Goal: Transaction & Acquisition: Obtain resource

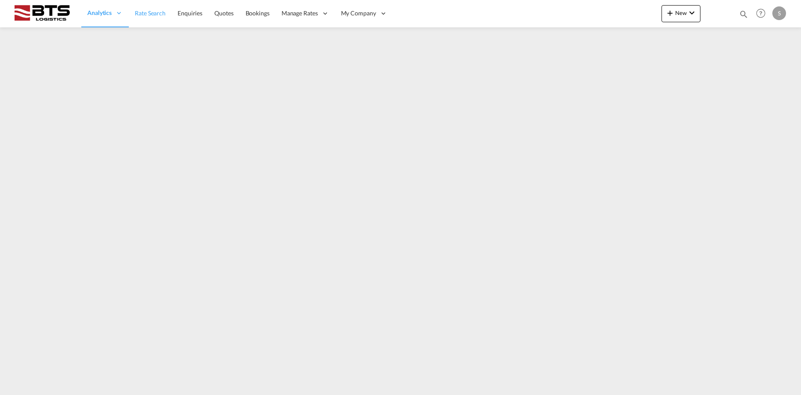
click at [144, 10] on span "Rate Search" at bounding box center [150, 12] width 31 height 7
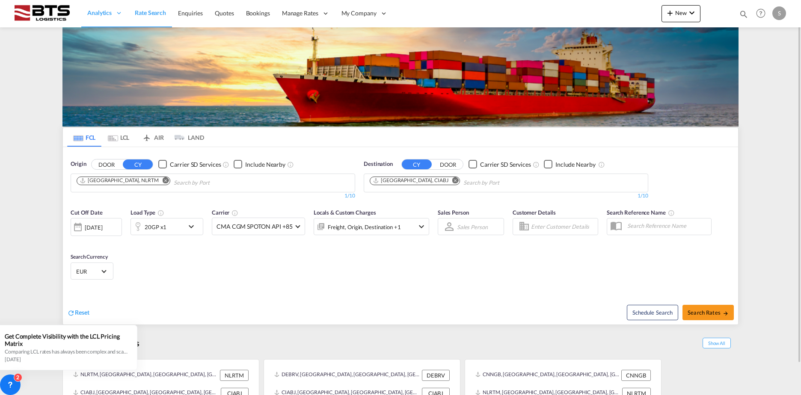
click at [157, 179] on button "Remove" at bounding box center [163, 181] width 13 height 9
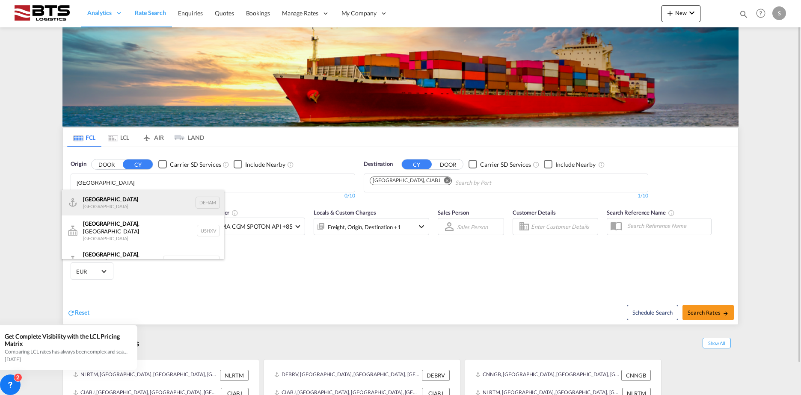
type input "[GEOGRAPHIC_DATA]"
click at [123, 202] on div "[GEOGRAPHIC_DATA] [GEOGRAPHIC_DATA] DEHAM" at bounding box center [143, 203] width 163 height 26
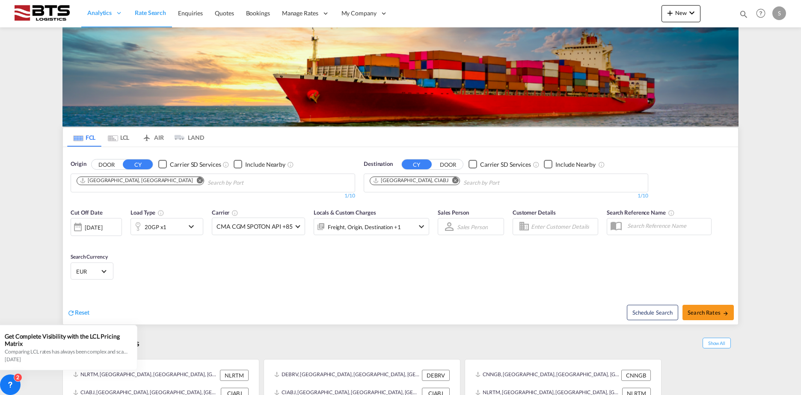
click at [452, 179] on md-icon "Remove" at bounding box center [455, 180] width 6 height 6
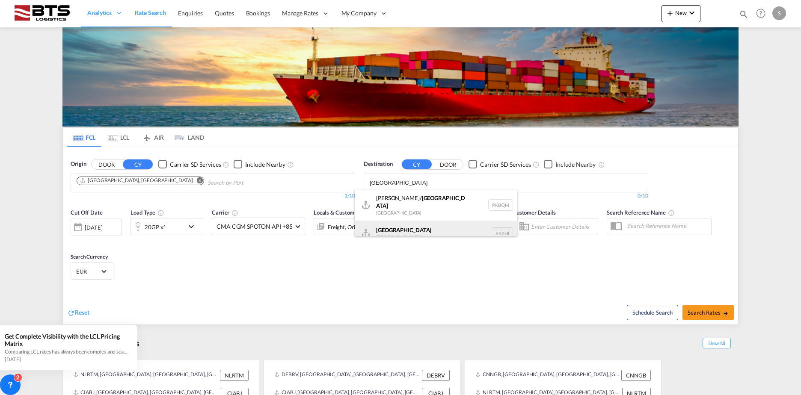
type input "[GEOGRAPHIC_DATA]"
click at [387, 223] on div "Karachi [GEOGRAPHIC_DATA] PKKHI" at bounding box center [436, 234] width 163 height 26
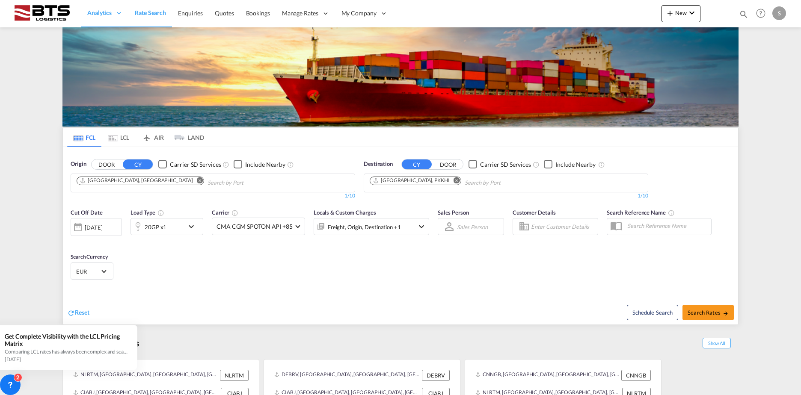
click at [709, 314] on span "Search Rates" at bounding box center [708, 312] width 41 height 7
type input "DEHAM to PKKHI / [DATE]"
